Goal: Transaction & Acquisition: Purchase product/service

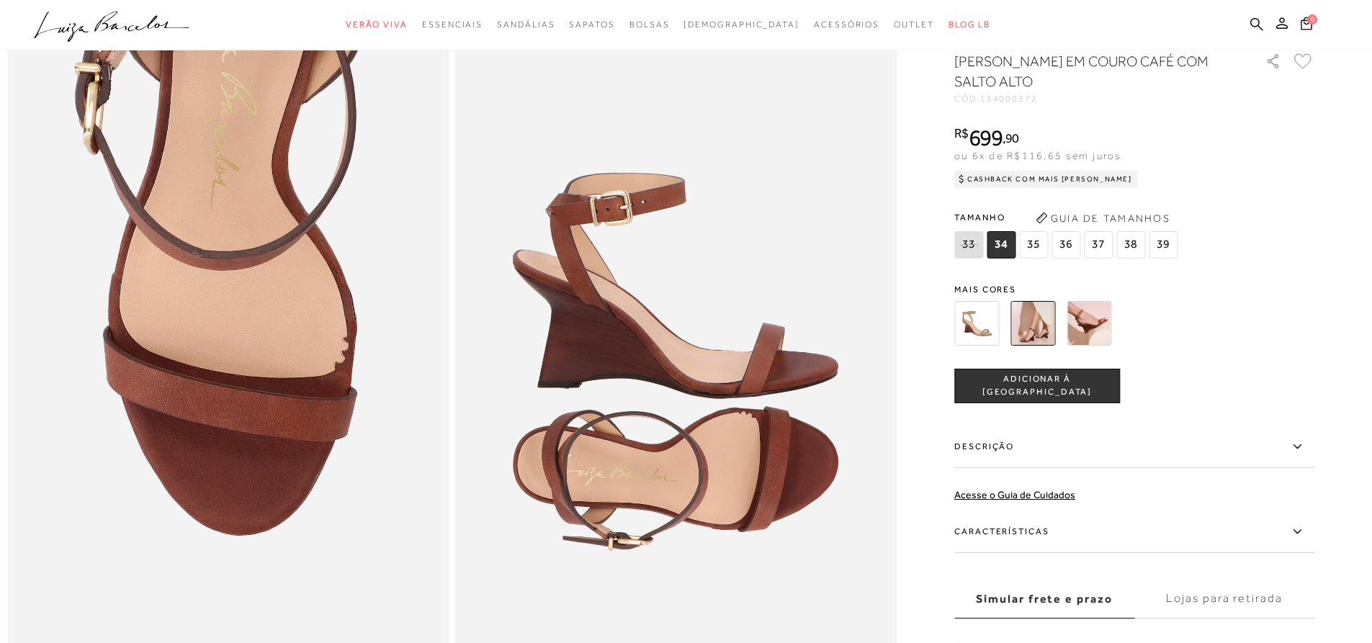
scroll to position [1152, 0]
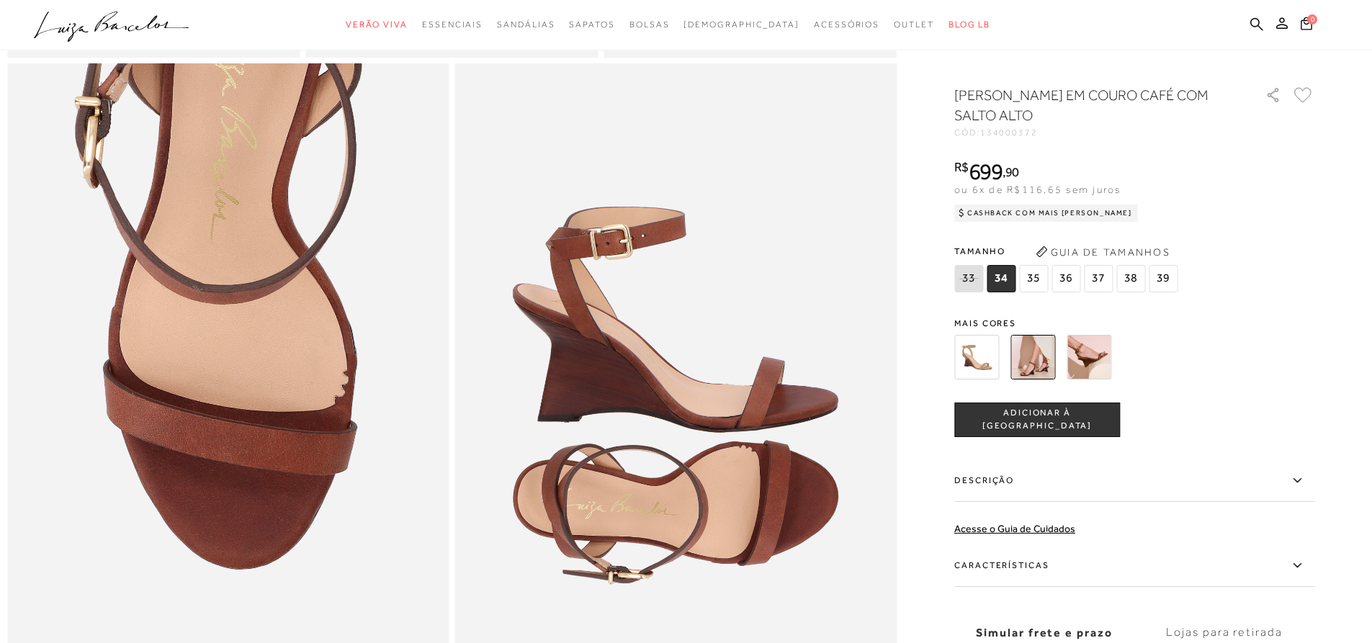
click at [977, 365] on img at bounding box center [976, 357] width 45 height 45
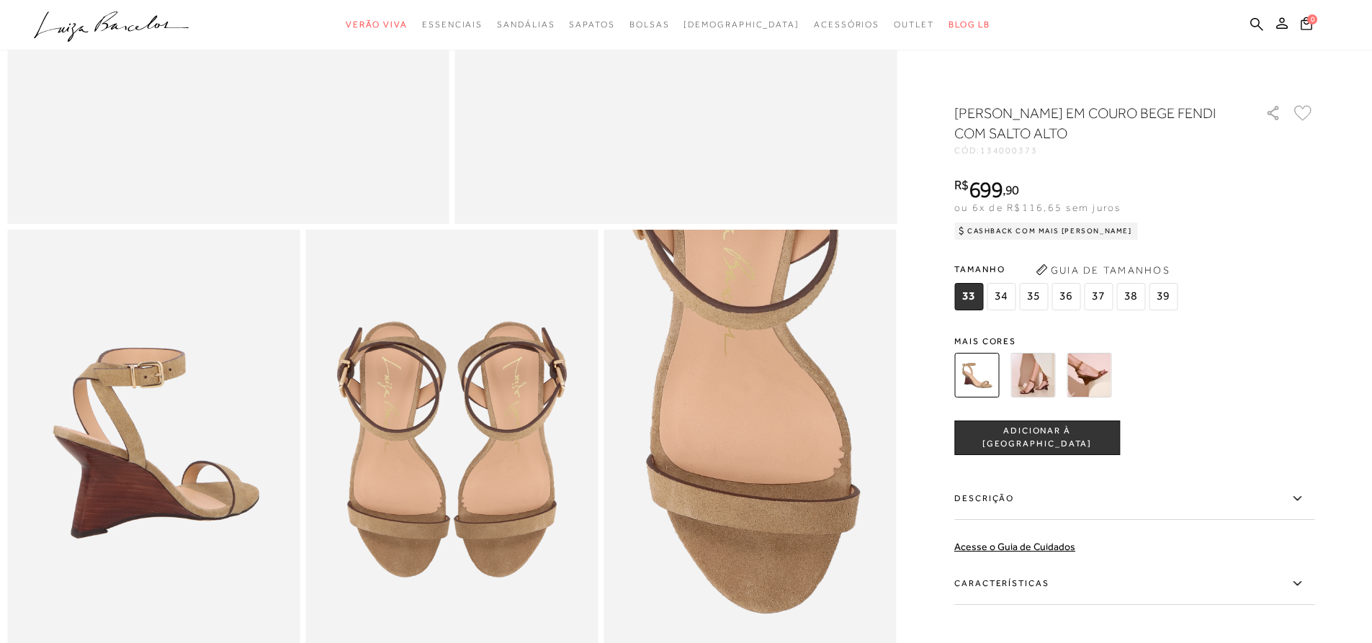
scroll to position [504, 0]
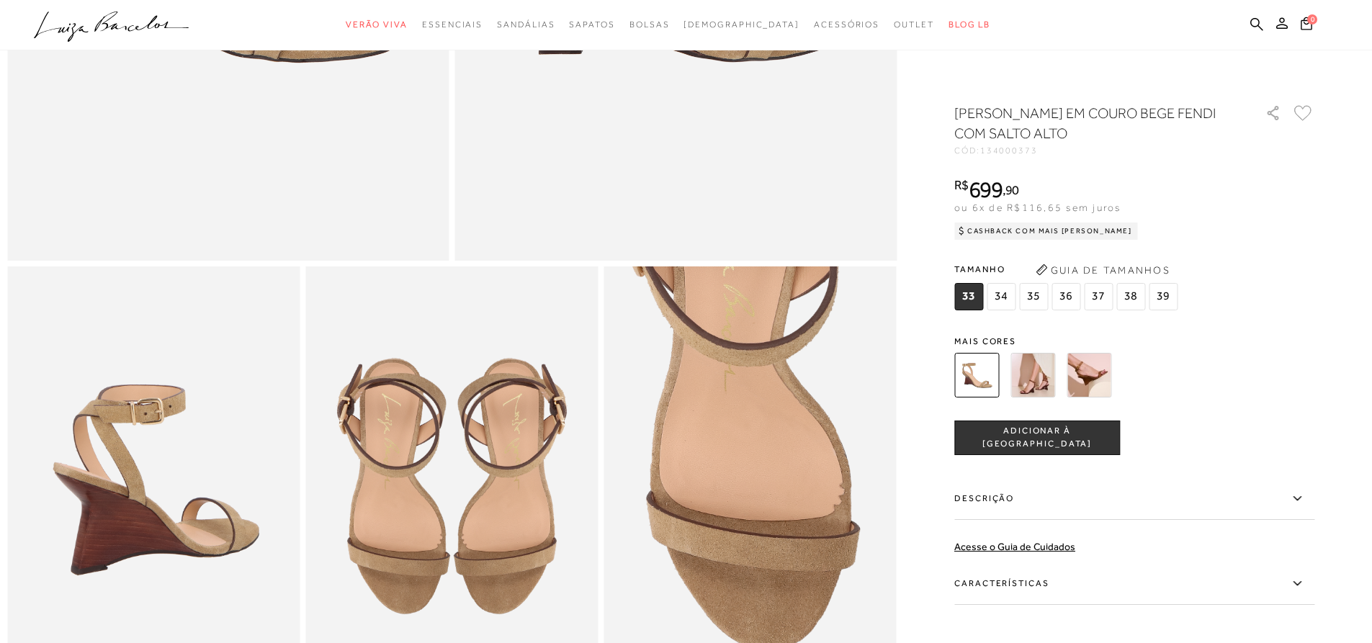
click at [1046, 374] on img at bounding box center [1032, 375] width 45 height 45
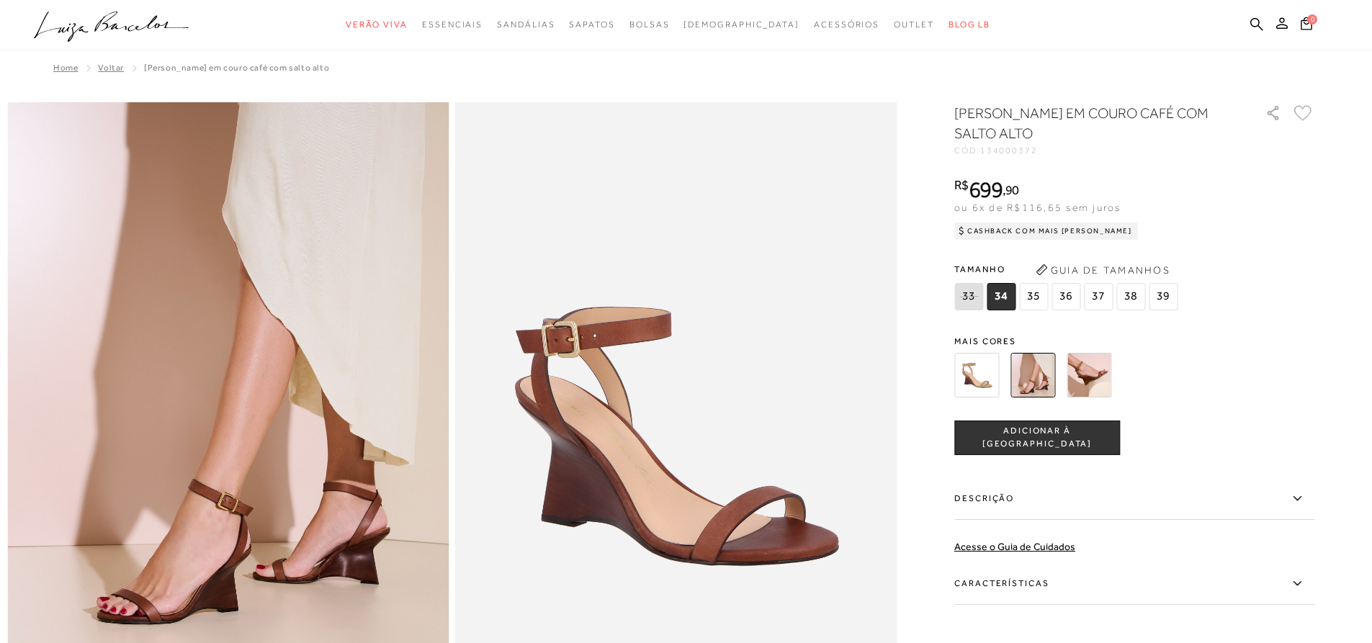
click at [967, 370] on img at bounding box center [976, 375] width 45 height 45
